Goal: Information Seeking & Learning: Learn about a topic

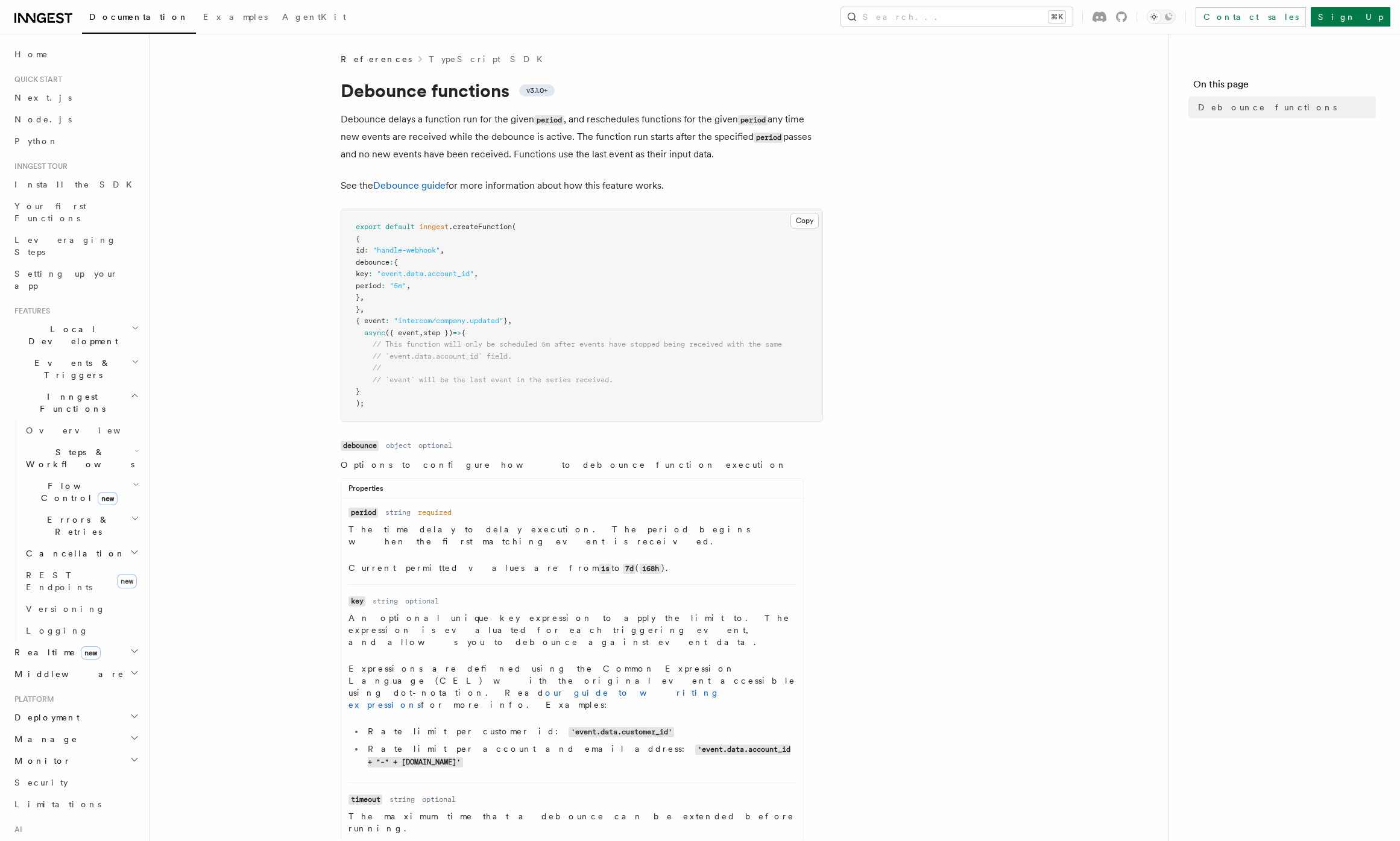
click at [324, 467] on article "References TypeScript SDK Debounce functions v3.1.0+ Debounce delays a function…" at bounding box center [659, 631] width 981 height 1156
click at [284, 520] on article "References TypeScript SDK Debounce functions v3.1.0+ Debounce delays a function…" at bounding box center [659, 631] width 981 height 1156
click at [315, 535] on article "References TypeScript SDK Debounce functions v3.1.0+ Debounce delays a function…" at bounding box center [659, 631] width 981 height 1156
click at [342, 562] on ul "Name period Type string Required required Description The time delay to delay e…" at bounding box center [572, 670] width 462 height 328
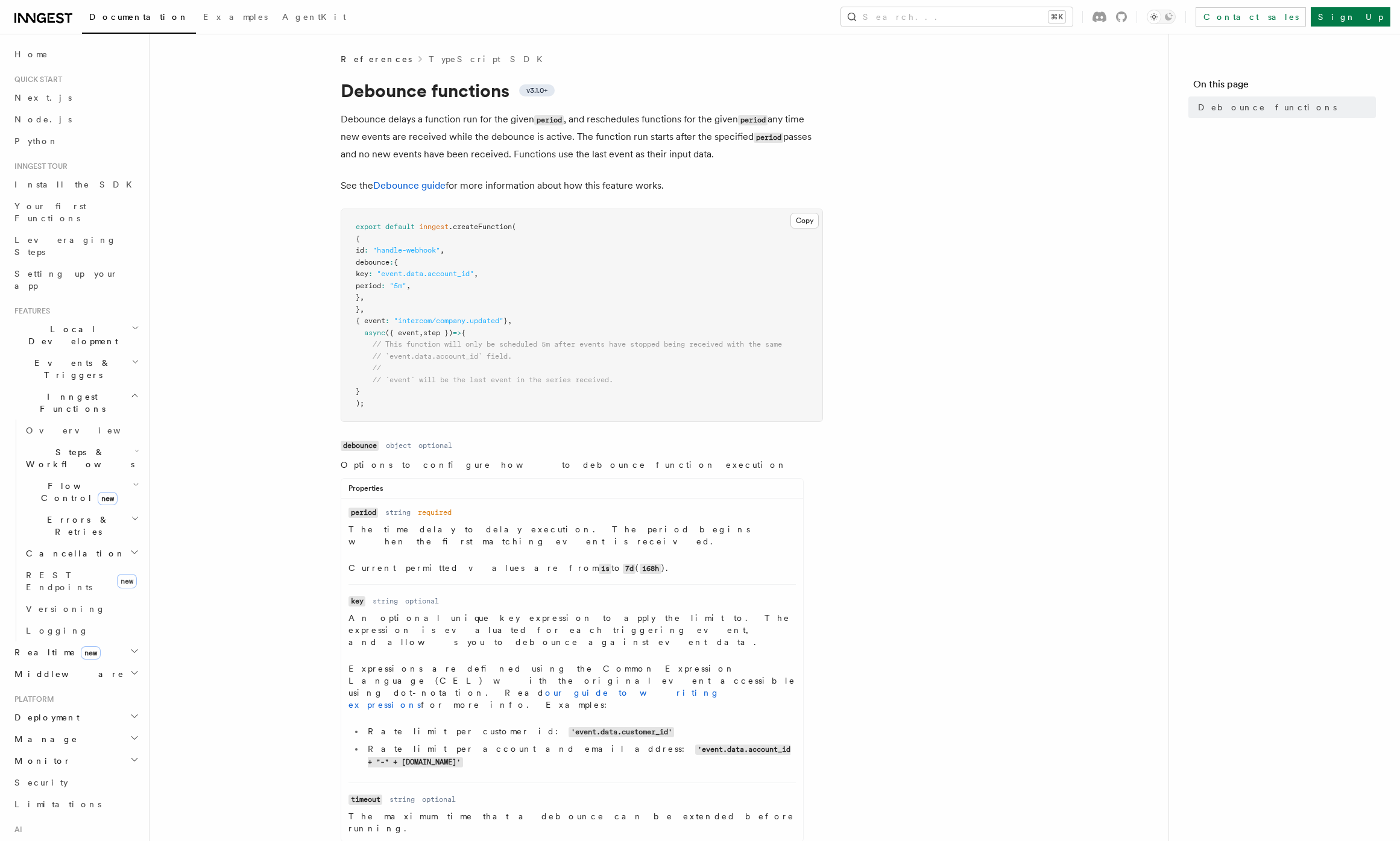
click at [342, 562] on ul "Name period Type string Required required Description The time delay to delay e…" at bounding box center [572, 670] width 462 height 328
click at [342, 562] on ul "Name period Type string Required required Description The time delay to delay e…" at bounding box center [572, 670] width 462 height 328
click at [360, 584] on li "Name key Type string Required optional Description An optional unique key expre…" at bounding box center [572, 683] width 447 height 198
click at [575, 625] on dd "An optional unique key expression to apply the limit to. The expression is eval…" at bounding box center [572, 692] width 447 height 161
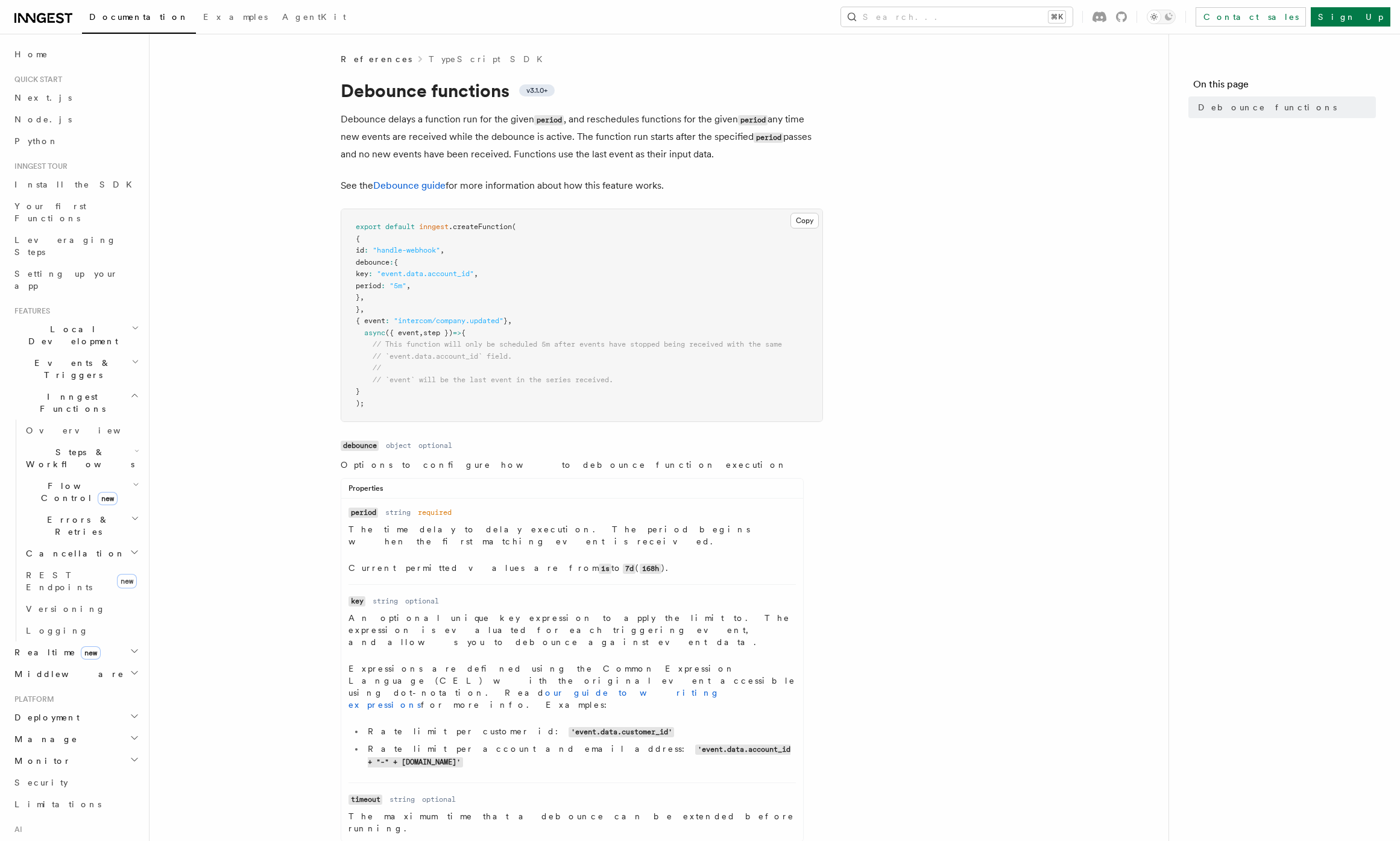
click at [575, 625] on dd "An optional unique key expression to apply the limit to. The expression is eval…" at bounding box center [572, 692] width 447 height 161
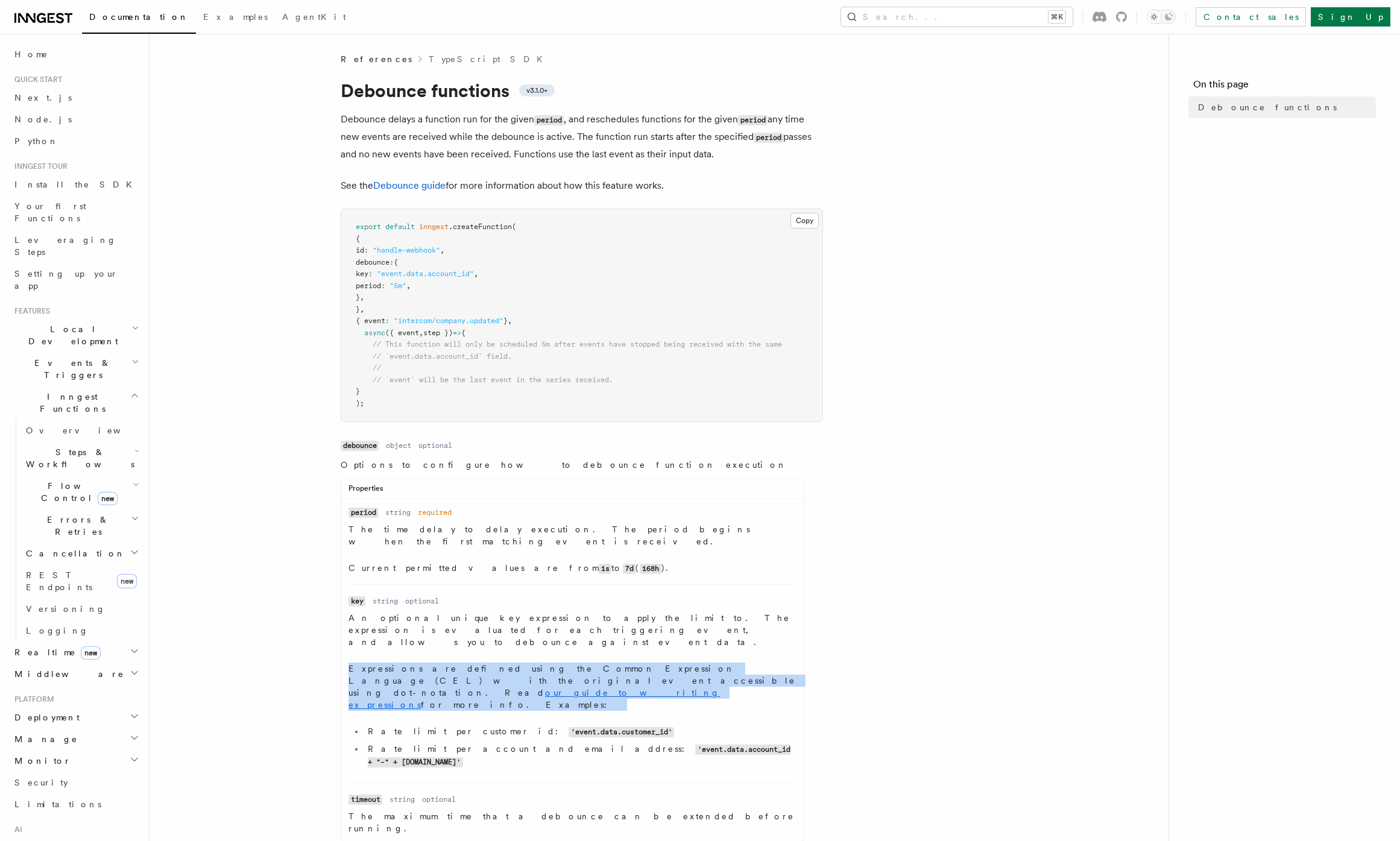
click at [575, 625] on dd "An optional unique key expression to apply the limit to. The expression is eval…" at bounding box center [572, 692] width 447 height 161
click at [574, 616] on p "An optional unique key expression to apply the limit to. The expression is eval…" at bounding box center [572, 630] width 447 height 36
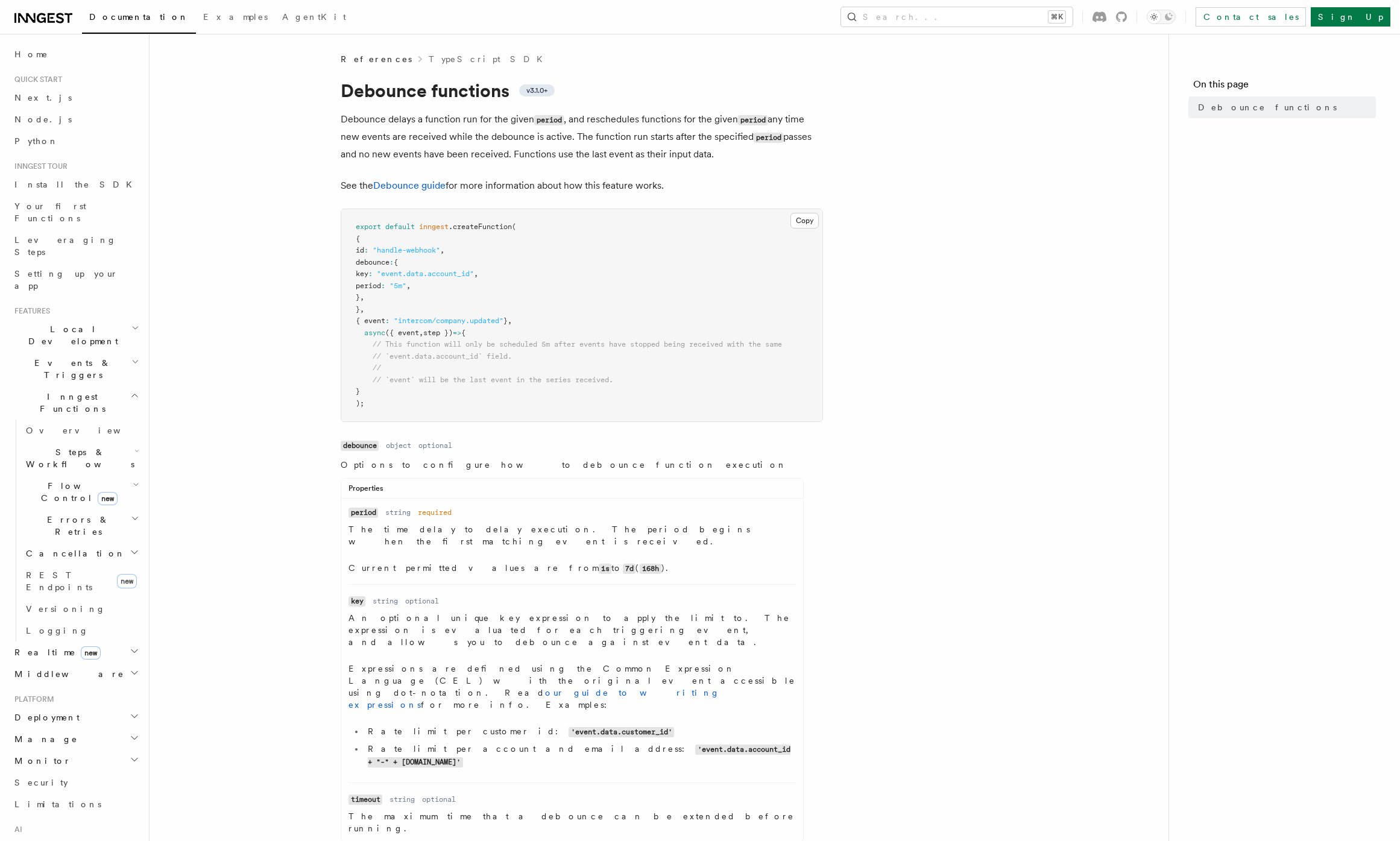
click at [568, 727] on code "'event.data.customer_id'" at bounding box center [621, 732] width 106 height 10
click at [698, 478] on div "Properties Name period Type string Required required Description The time delay…" at bounding box center [572, 660] width 463 height 364
click at [696, 506] on dl "Name period Type string Required required Description The time delay to delay e…" at bounding box center [572, 540] width 447 height 68
click at [107, 420] on link "Overview" at bounding box center [81, 430] width 120 height 22
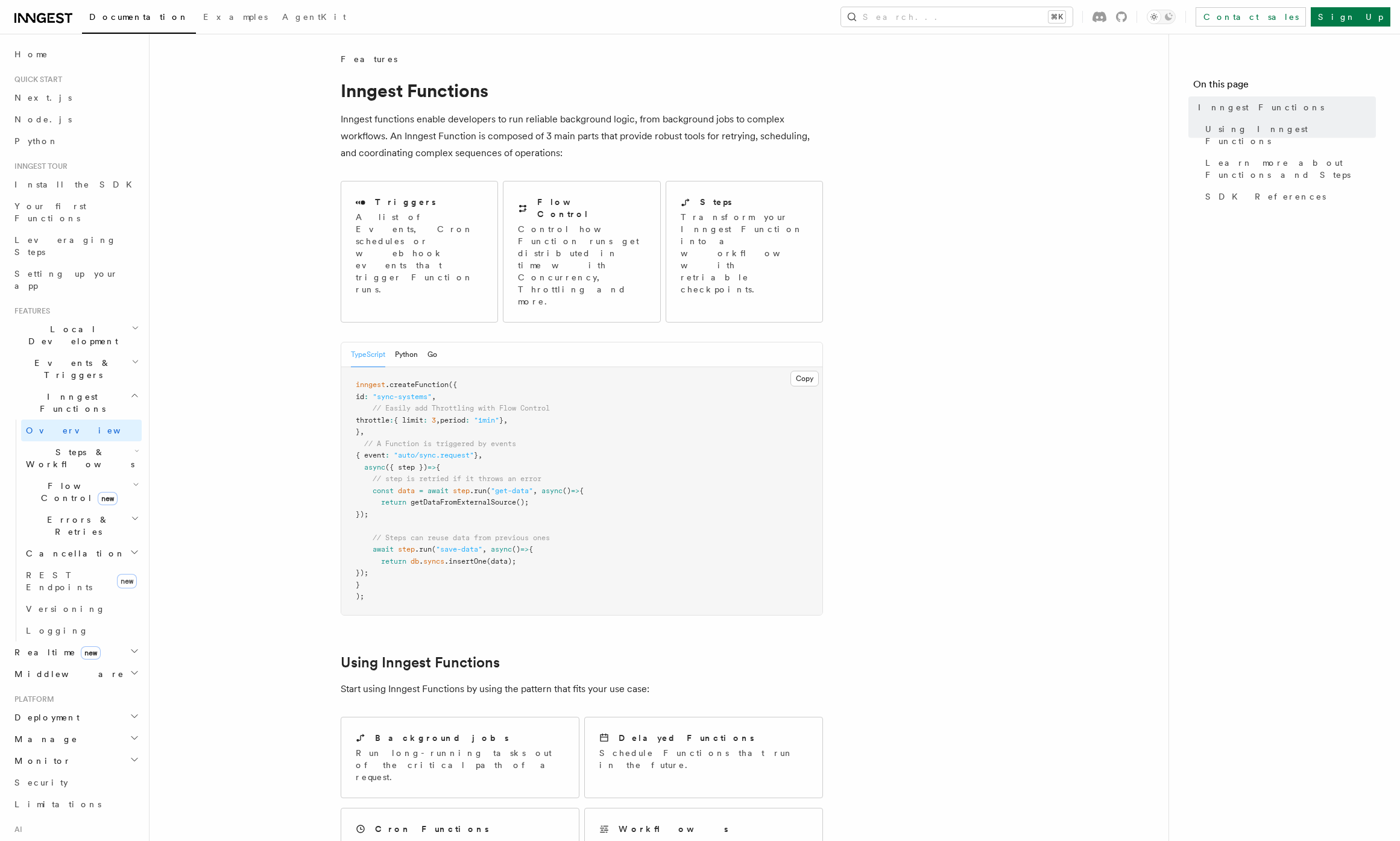
click at [113, 441] on h2 "Steps & Workflows" at bounding box center [81, 458] width 120 height 34
click at [121, 441] on h2 "Steps & Workflows" at bounding box center [81, 458] width 120 height 34
click at [120, 475] on h2 "Flow Control new" at bounding box center [81, 492] width 120 height 34
click at [85, 531] on link "Singleton new" at bounding box center [87, 542] width 109 height 24
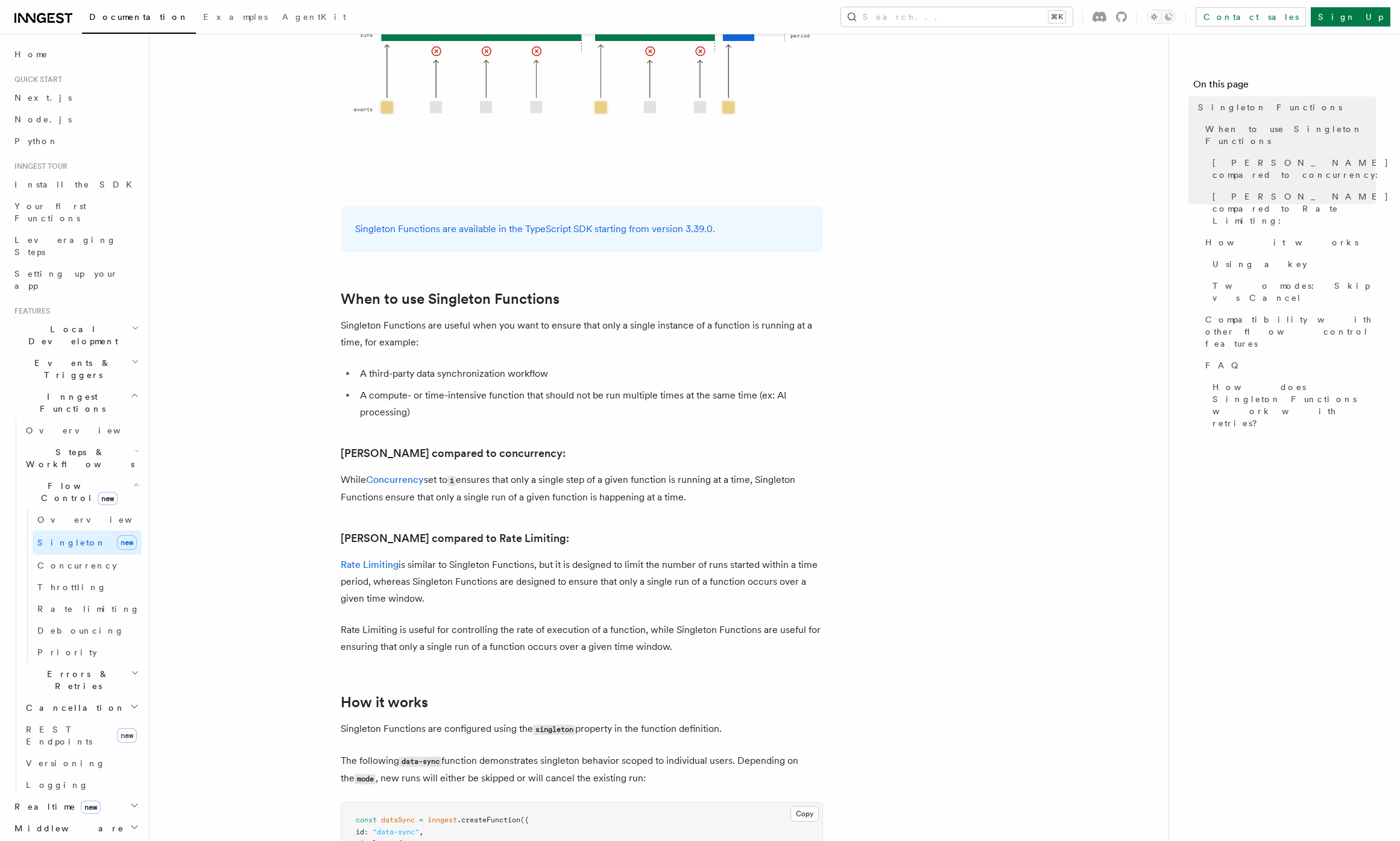
scroll to position [234, 0]
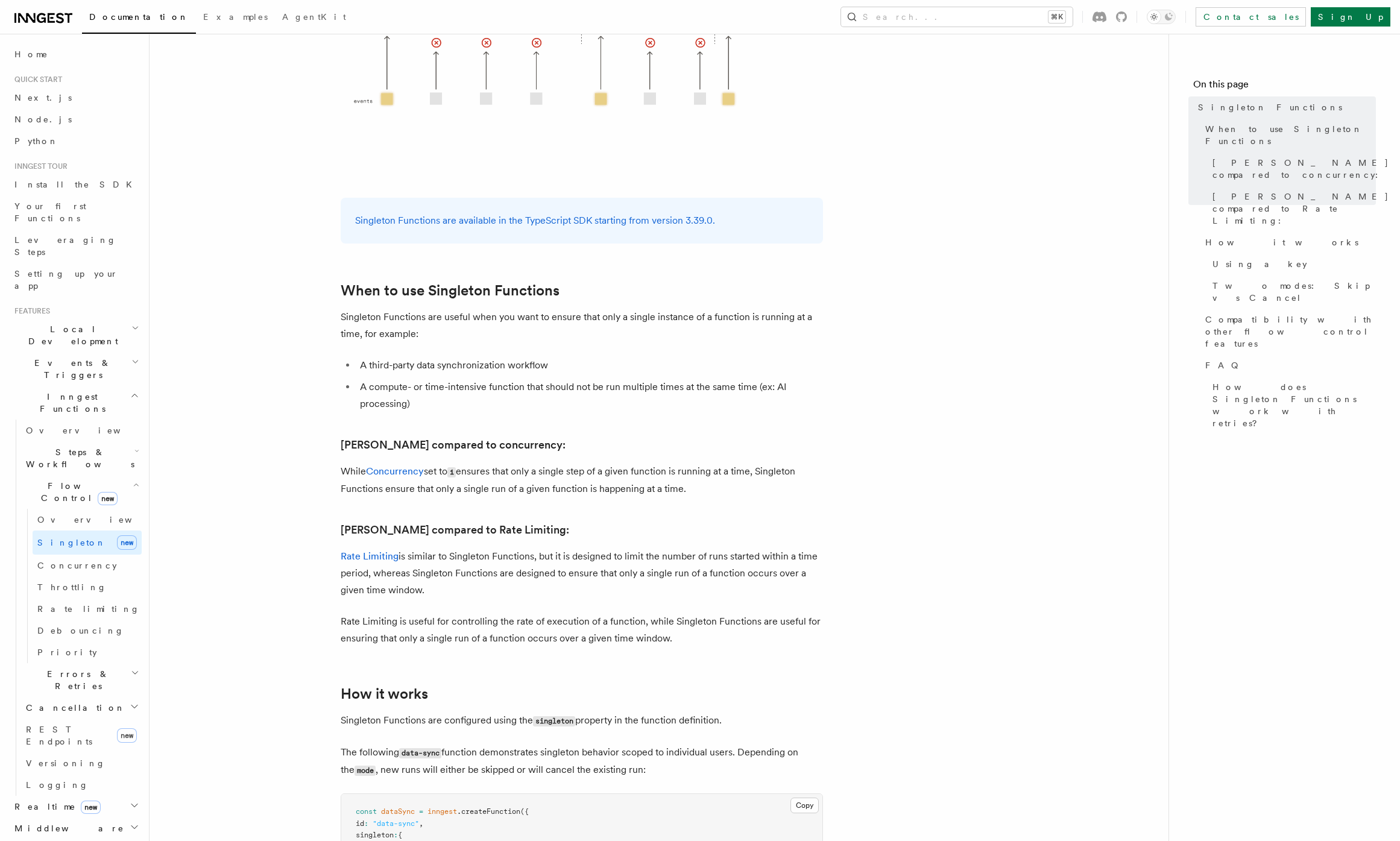
click at [758, 548] on p "Rate Limiting is similar to [PERSON_NAME] Functions, but it is designed to limi…" at bounding box center [581, 573] width 482 height 51
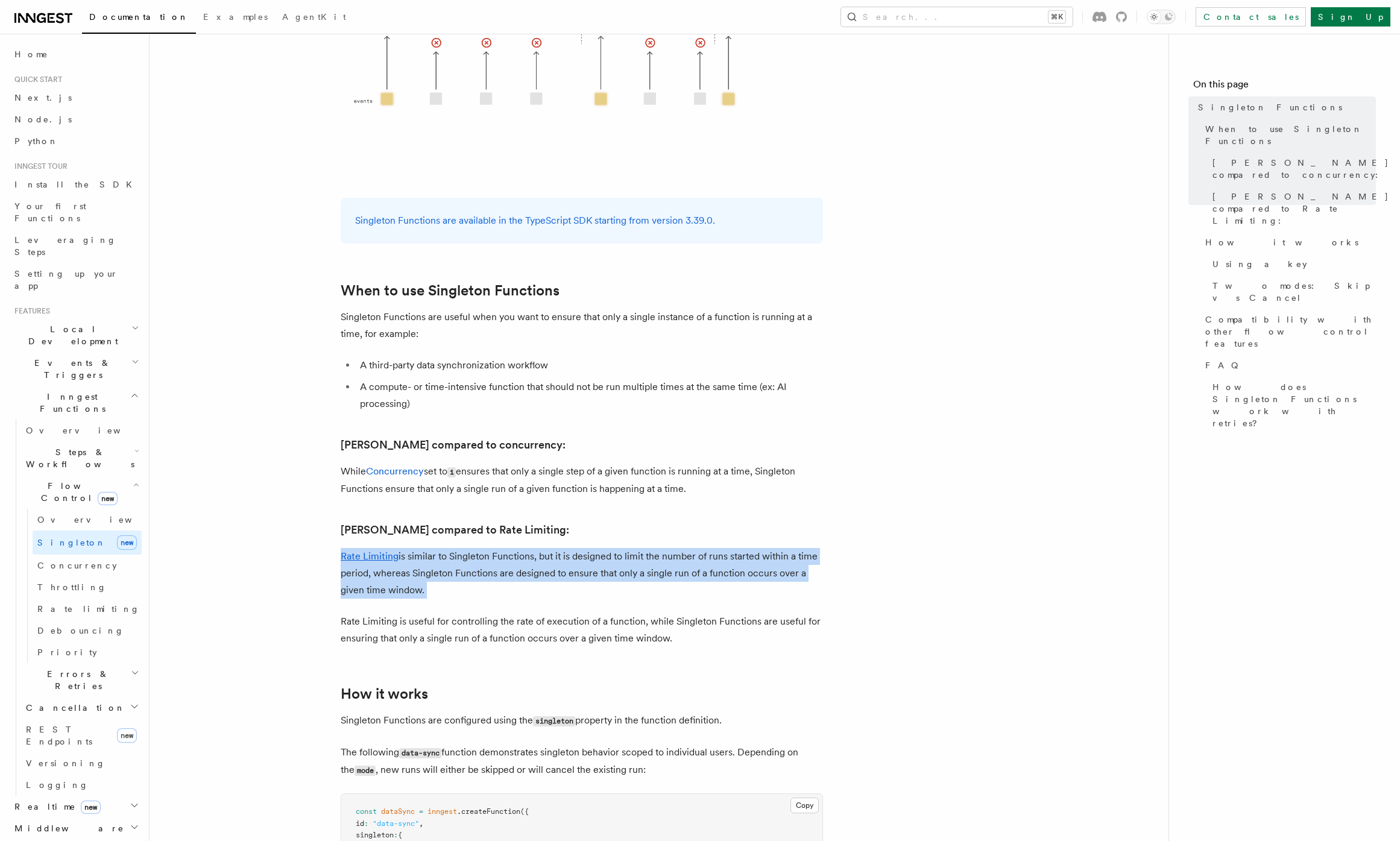
click at [758, 571] on p "Rate Limiting is similar to [PERSON_NAME] Functions, but it is designed to limi…" at bounding box center [581, 573] width 482 height 51
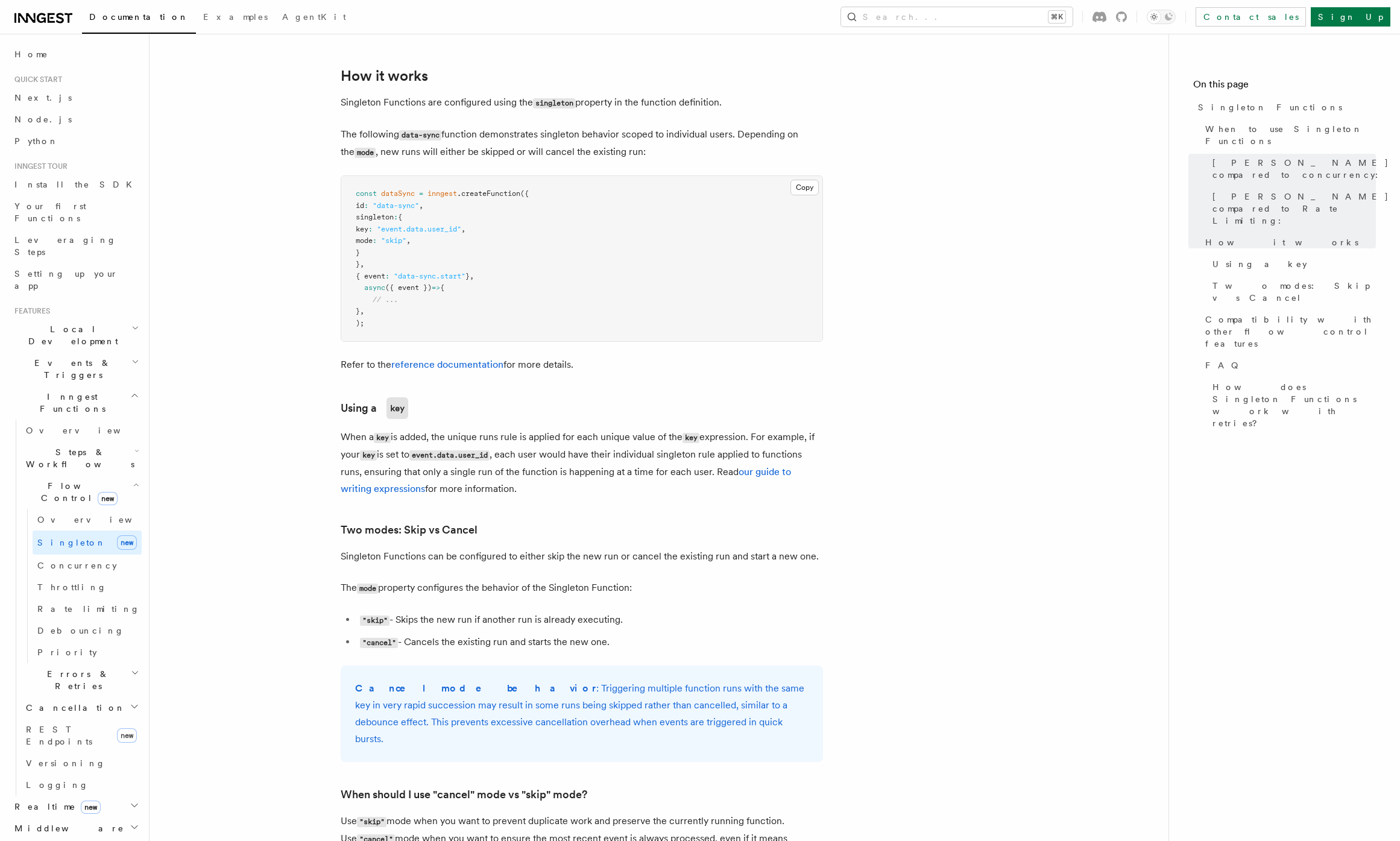
scroll to position [855, 0]
click at [688, 608] on li ""skip" - Skips the new run if another run is already executing." at bounding box center [590, 617] width 467 height 17
click at [687, 610] on ul ""skip" - Skips the new run if another run is already executing. "cancel" - Canc…" at bounding box center [581, 628] width 482 height 40
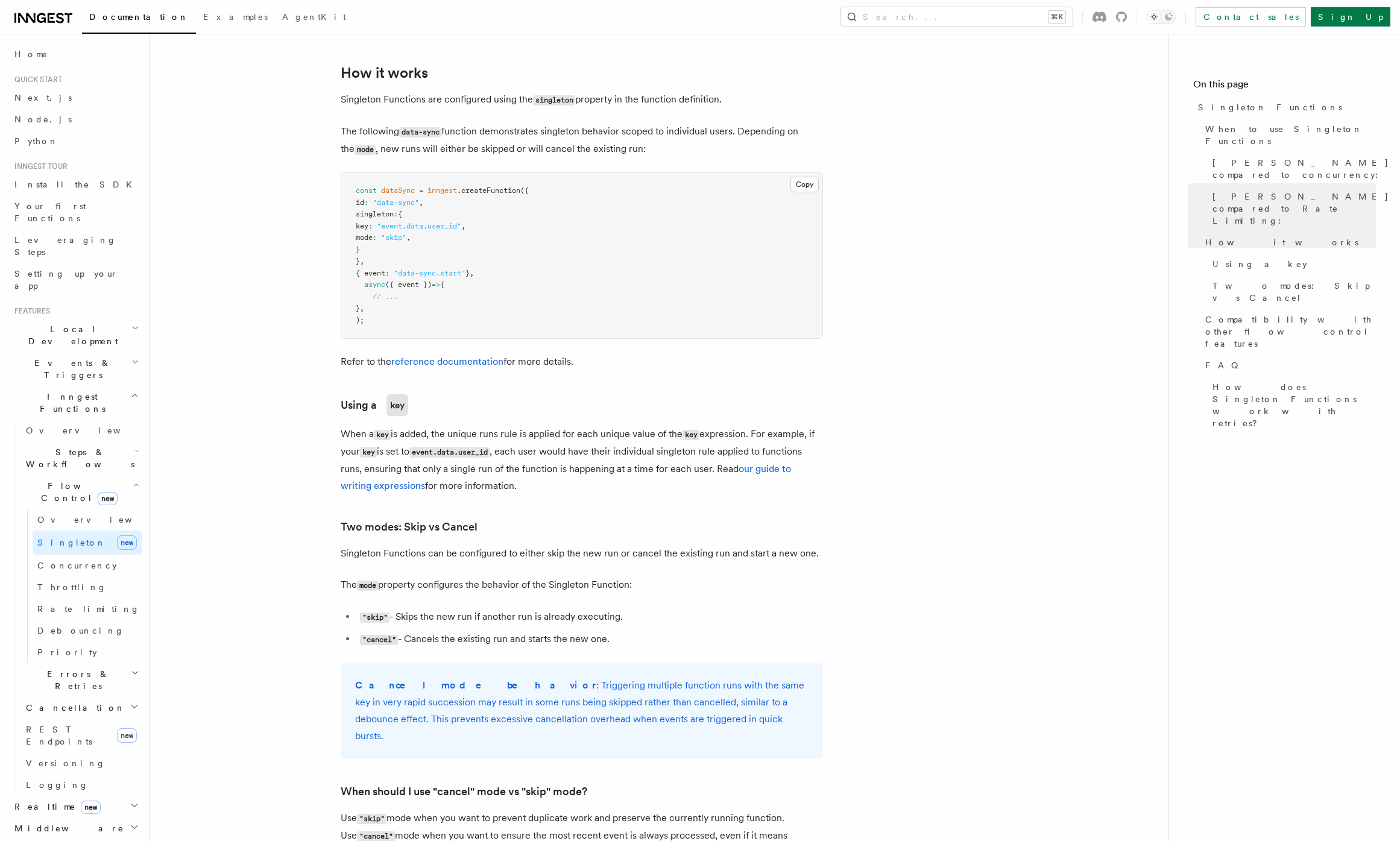
click at [687, 610] on ul ""skip" - Skips the new run if another run is already executing. "cancel" - Canc…" at bounding box center [581, 628] width 482 height 40
click at [689, 631] on li ""cancel" - Cancels the existing run and starts the new one." at bounding box center [590, 640] width 467 height 17
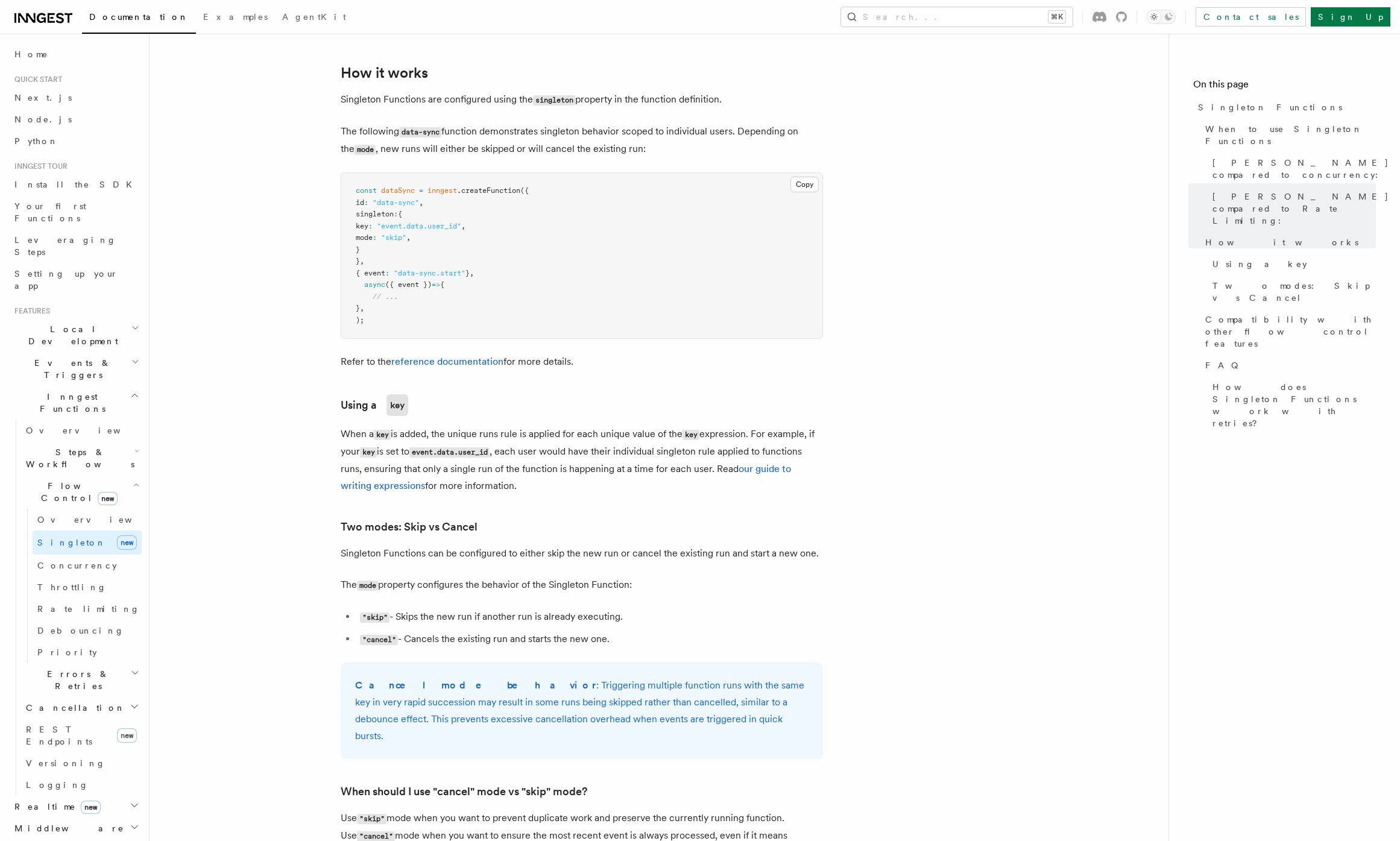
click at [689, 631] on li ""cancel" - Cancels the existing run and starts the new one." at bounding box center [590, 640] width 467 height 17
click at [689, 643] on article "Features Inngest Functions Flow Control [PERSON_NAME] Functions TypeScript v3.3…" at bounding box center [659, 515] width 981 height 2633
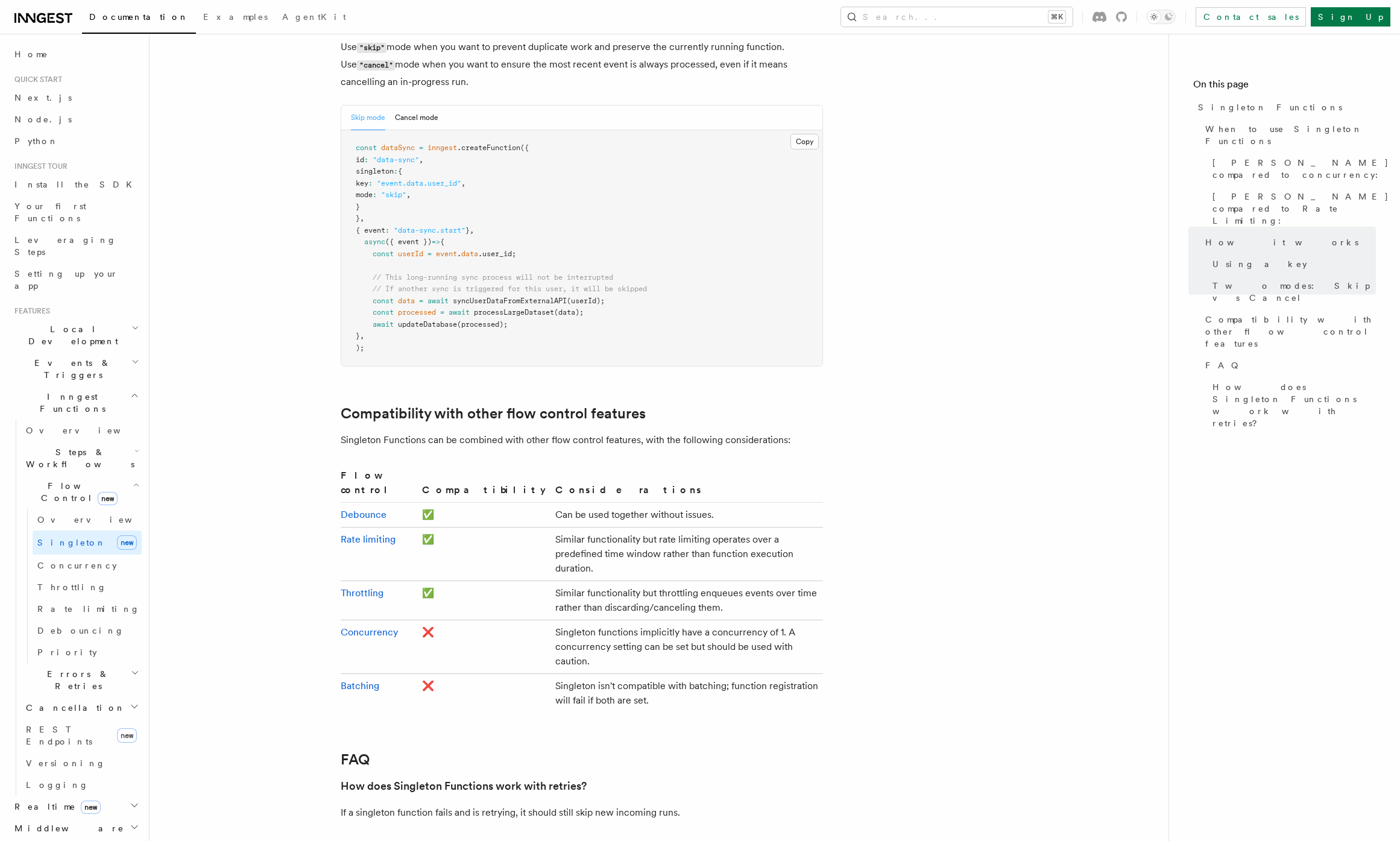
scroll to position [1630, 0]
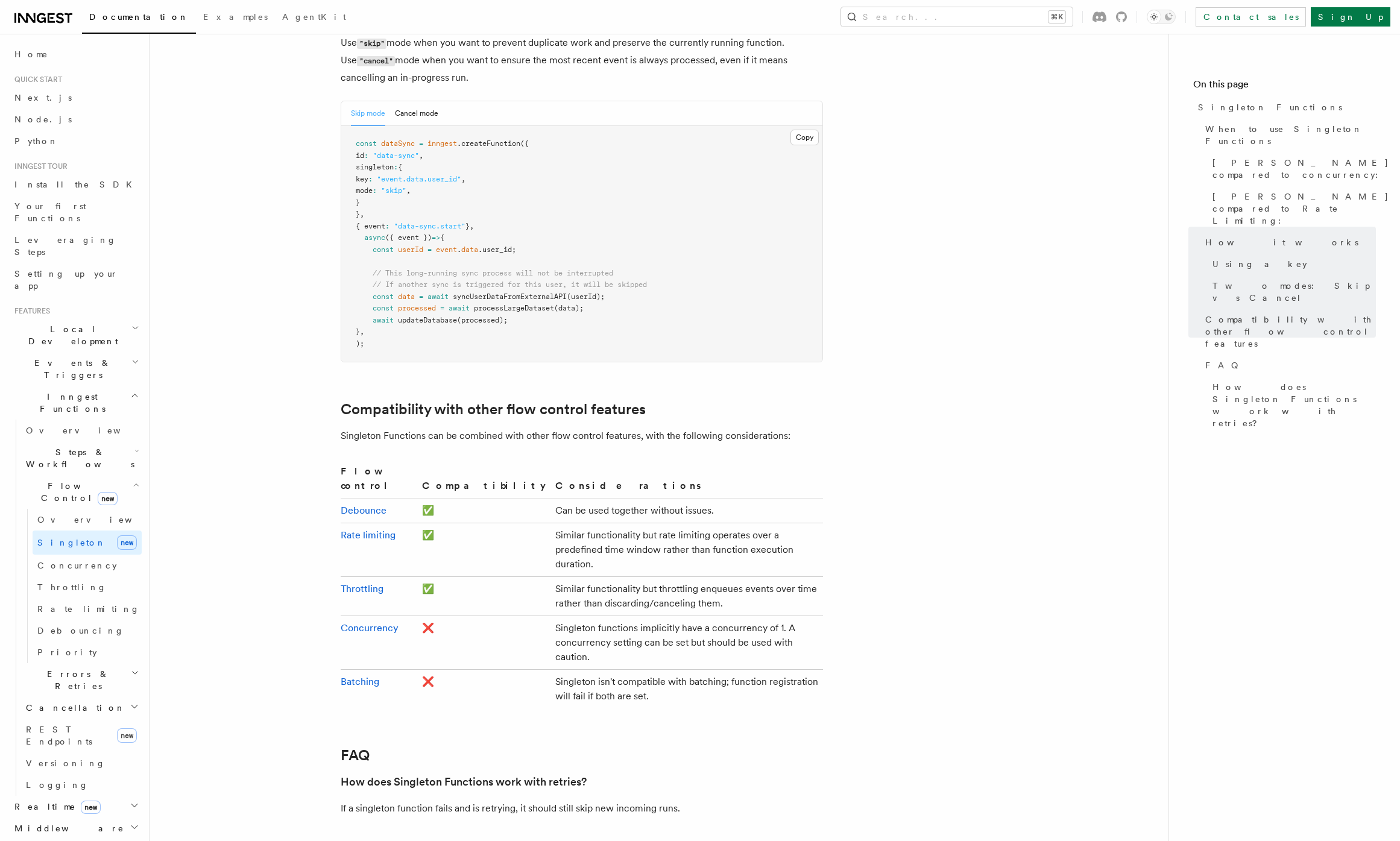
click at [683, 670] on td "Singleton isn't compatible with batching; function registration will fail if bo…" at bounding box center [687, 689] width 273 height 39
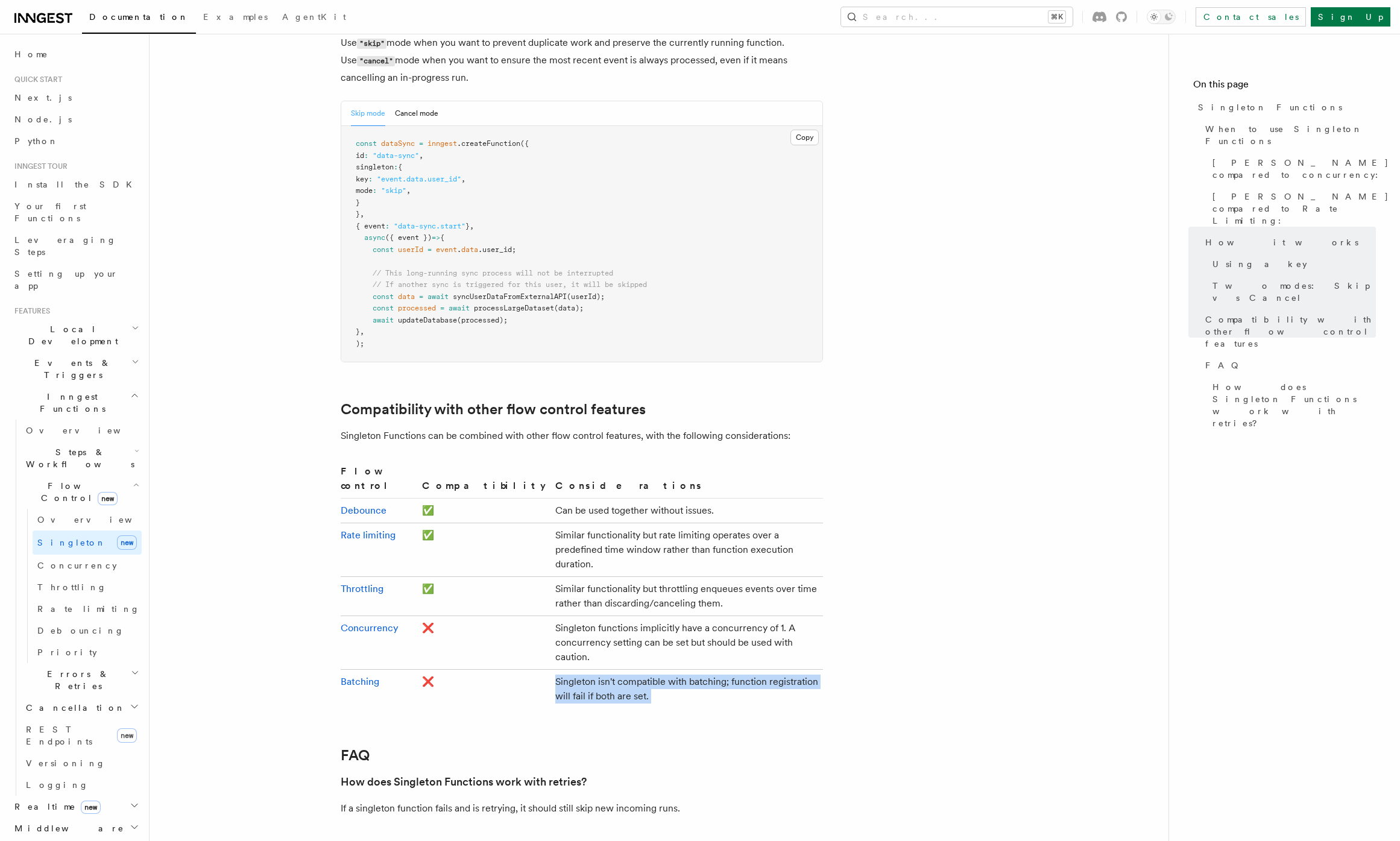
click at [683, 670] on td "Singleton isn't compatible with batching; function registration will fail if bo…" at bounding box center [687, 689] width 273 height 39
click at [684, 670] on td "Singleton isn't compatible with batching; function registration will fail if bo…" at bounding box center [687, 689] width 273 height 39
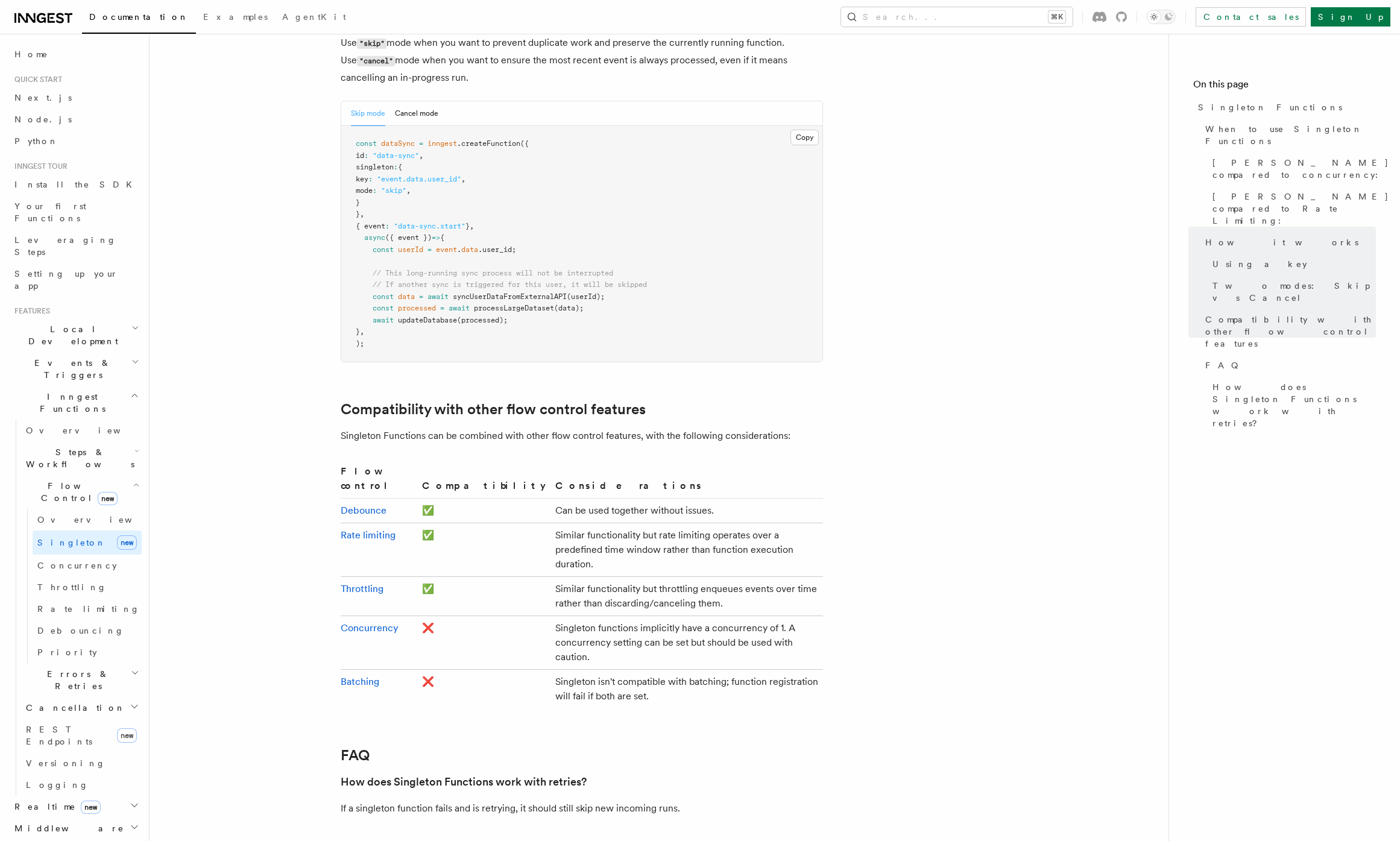
click at [684, 670] on td "Singleton isn't compatible with batching; function registration will fail if bo…" at bounding box center [687, 689] width 273 height 39
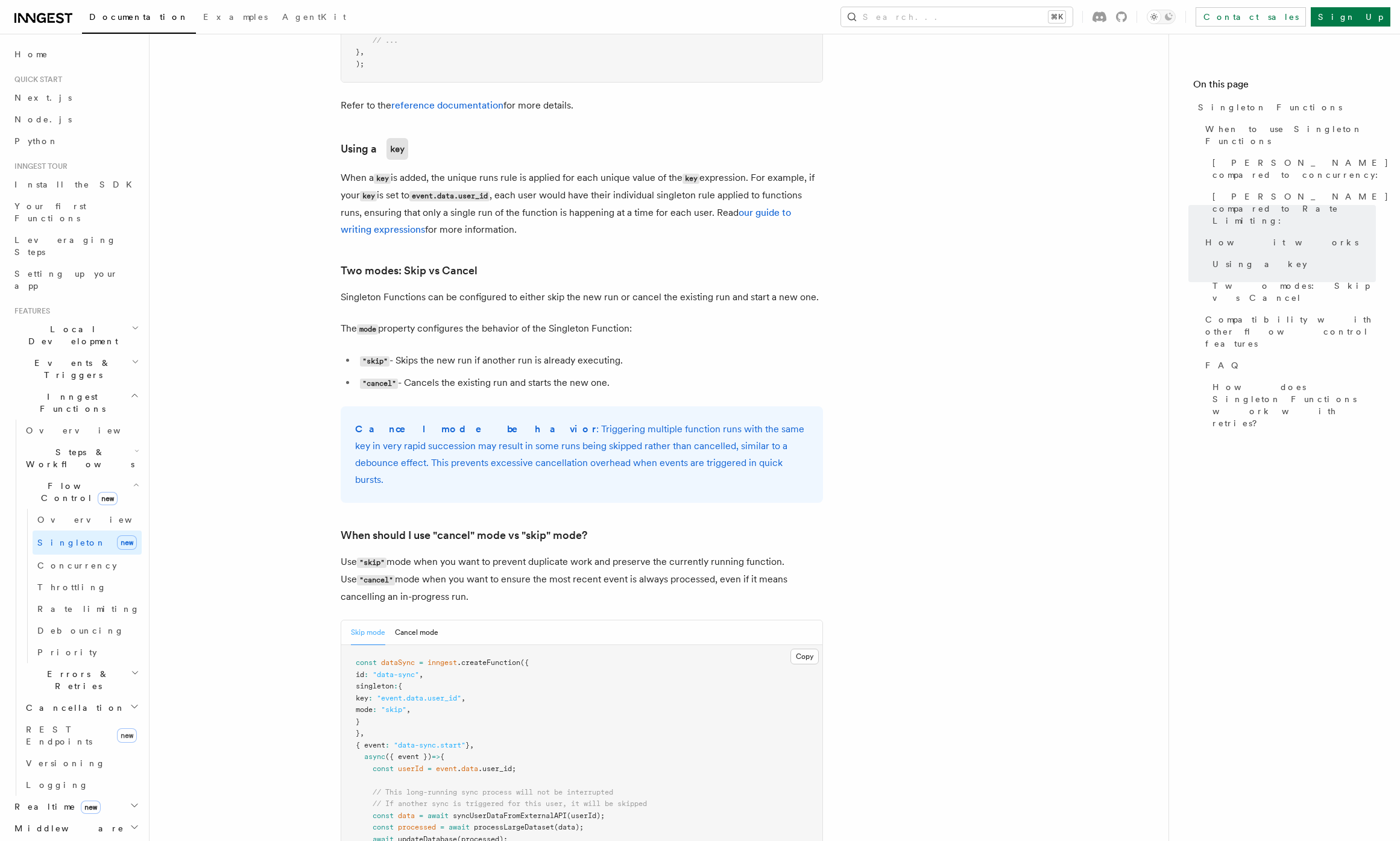
scroll to position [1110, 0]
click at [618, 422] on p "Cancel mode behavior : Triggering multiple function runs with the same key in v…" at bounding box center [582, 456] width 453 height 68
click at [604, 353] on li ""skip" - Skips the new run if another run is already executing." at bounding box center [590, 362] width 467 height 17
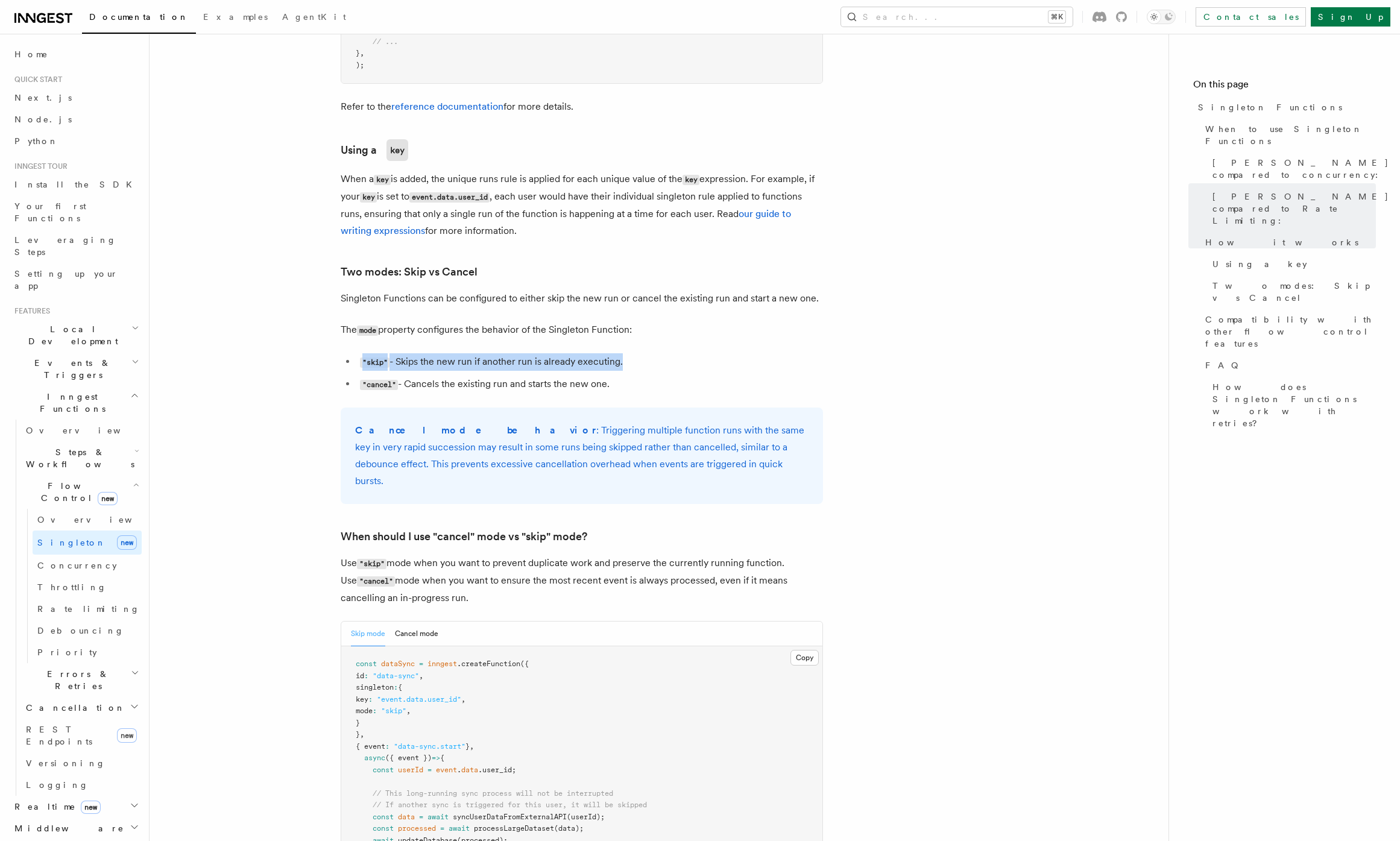
click at [614, 376] on li ""cancel" - Cancels the existing run and starts the new one." at bounding box center [590, 384] width 467 height 17
click at [622, 380] on article "Features Inngest Functions Flow Control [PERSON_NAME] Functions TypeScript v3.3…" at bounding box center [659, 259] width 981 height 2633
